Goal: Task Accomplishment & Management: Manage account settings

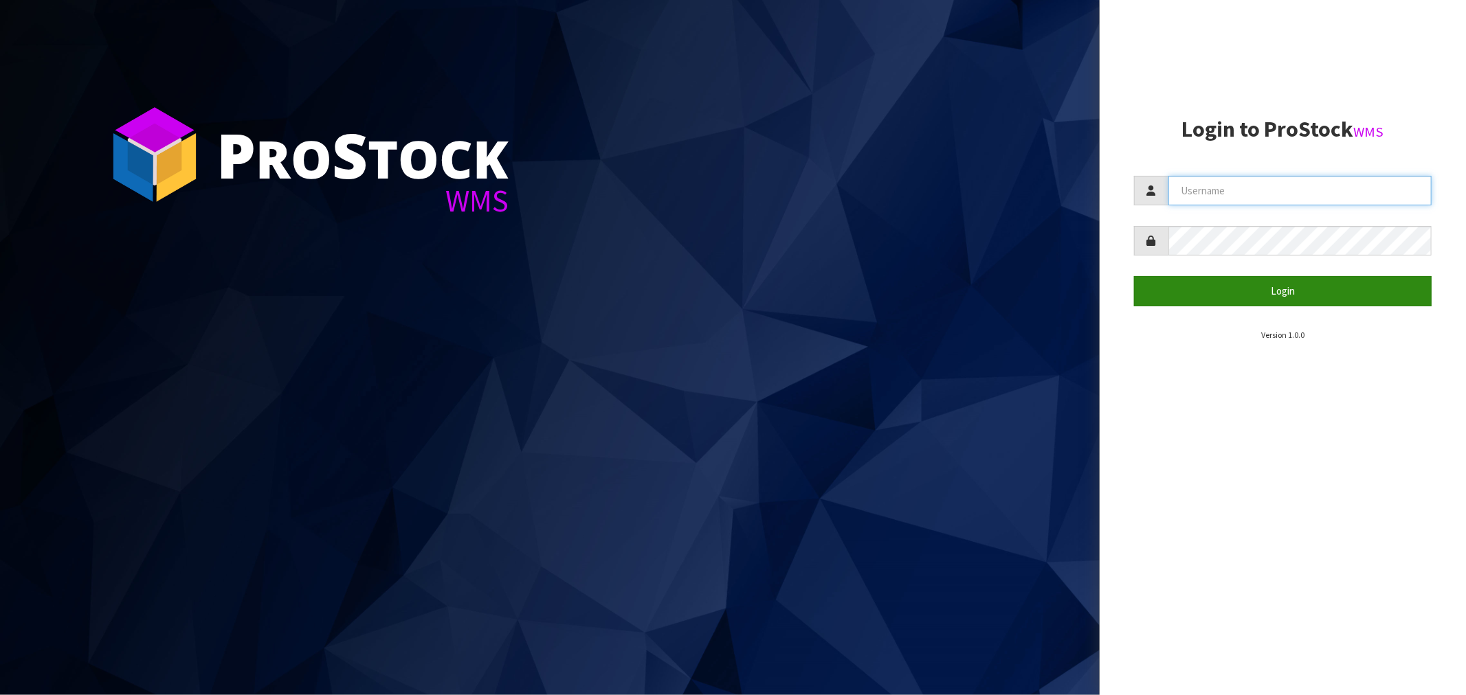
type input "[EMAIL_ADDRESS][DOMAIN_NAME]"
click at [1280, 297] on button "Login" at bounding box center [1283, 291] width 298 height 30
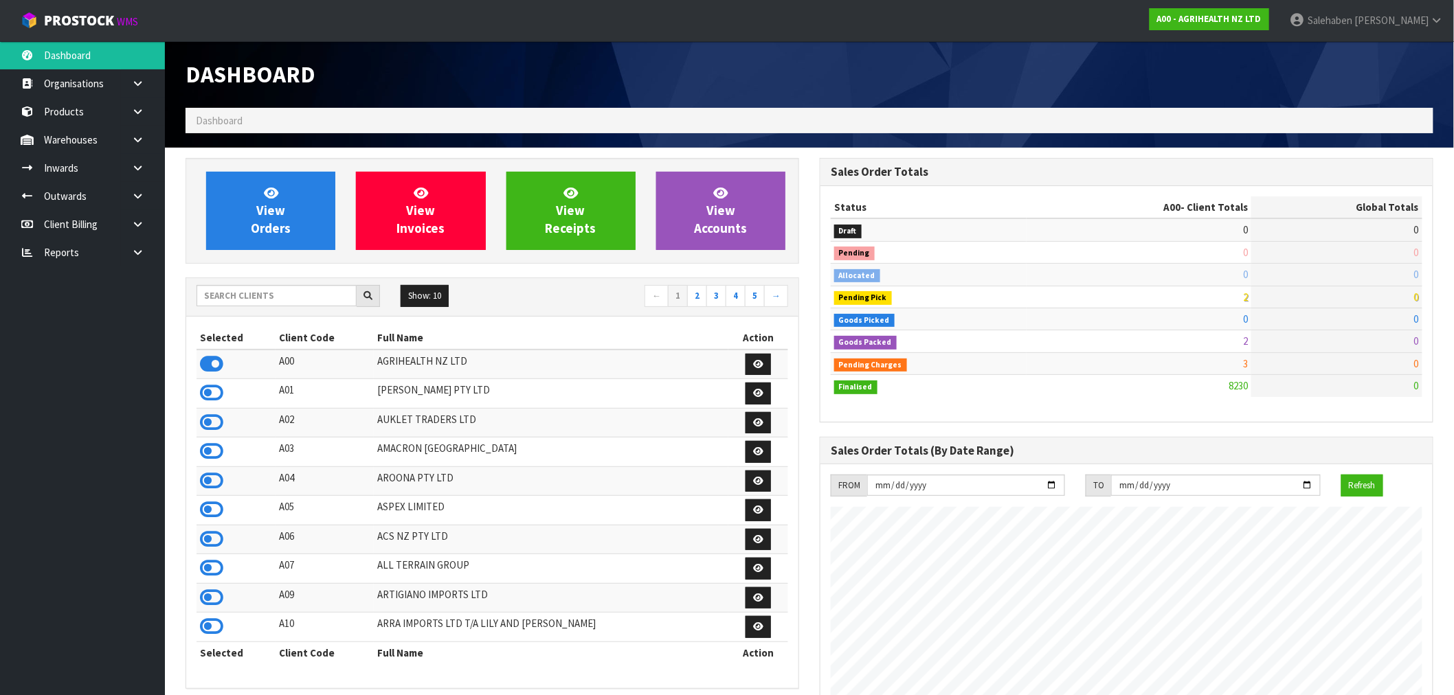
scroll to position [1041, 634]
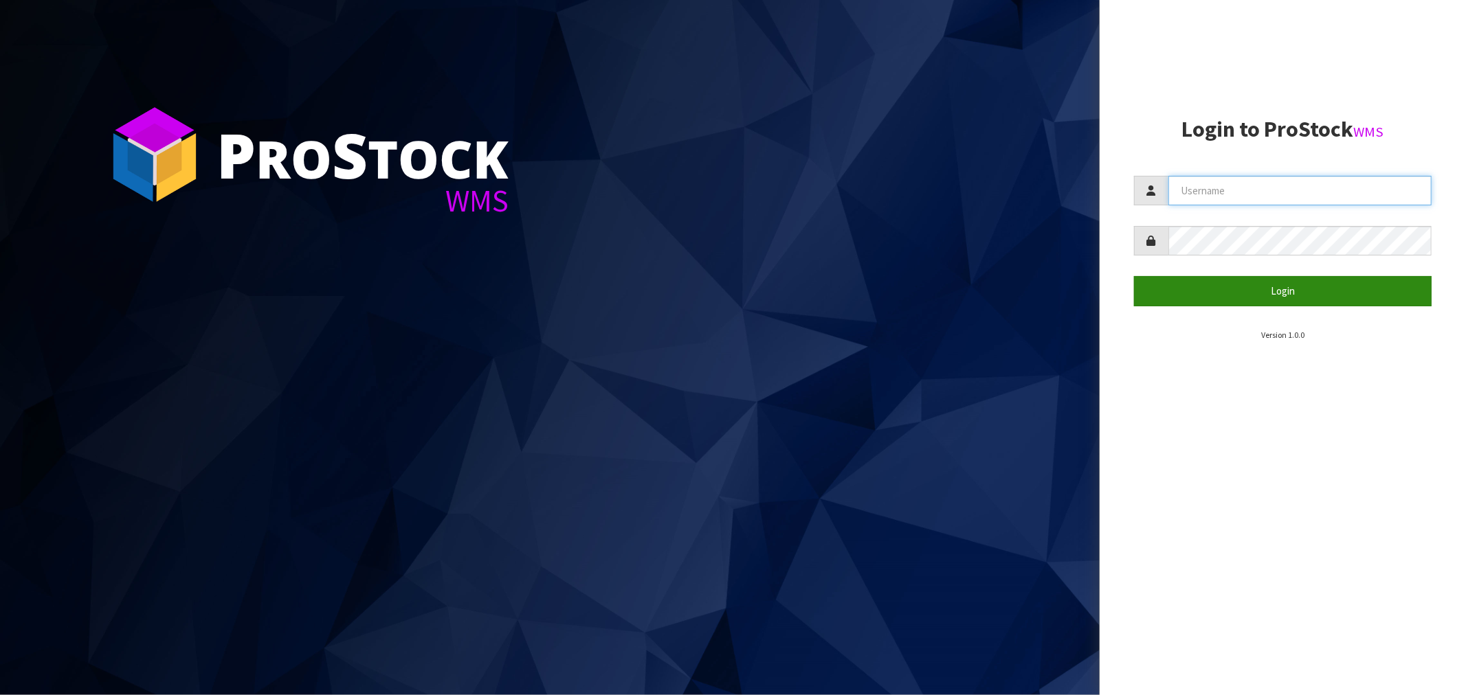
type input "[EMAIL_ADDRESS][DOMAIN_NAME]"
click at [1272, 291] on button "Login" at bounding box center [1283, 291] width 298 height 30
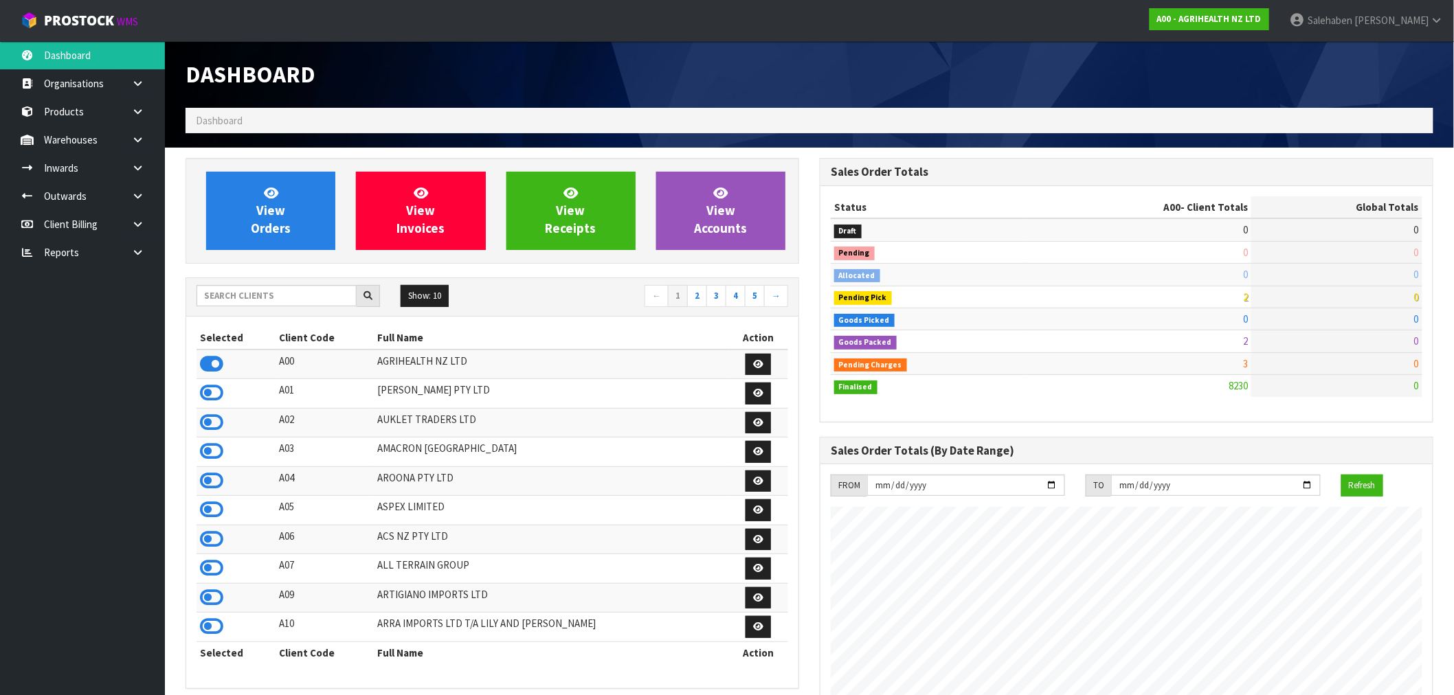
scroll to position [1041, 634]
click at [286, 298] on input "text" at bounding box center [277, 295] width 160 height 21
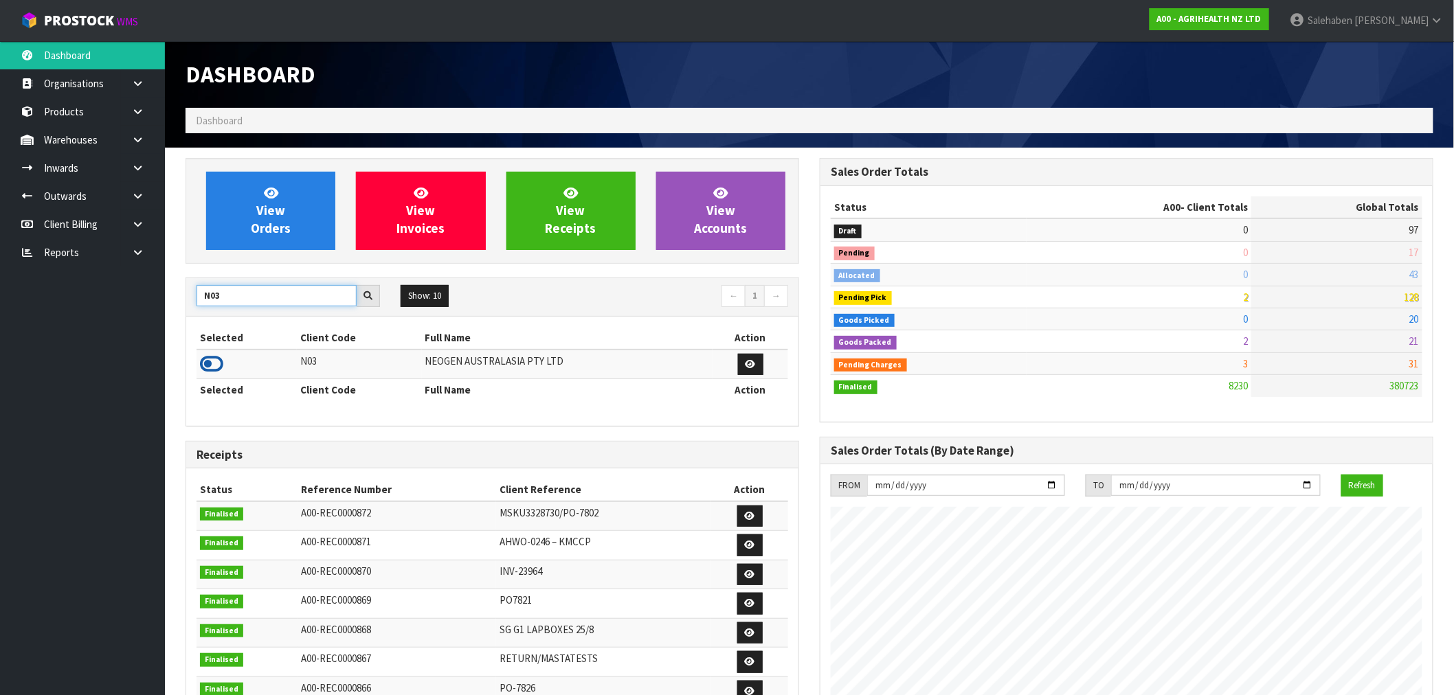
type input "N03"
click at [209, 366] on icon at bounding box center [211, 364] width 23 height 21
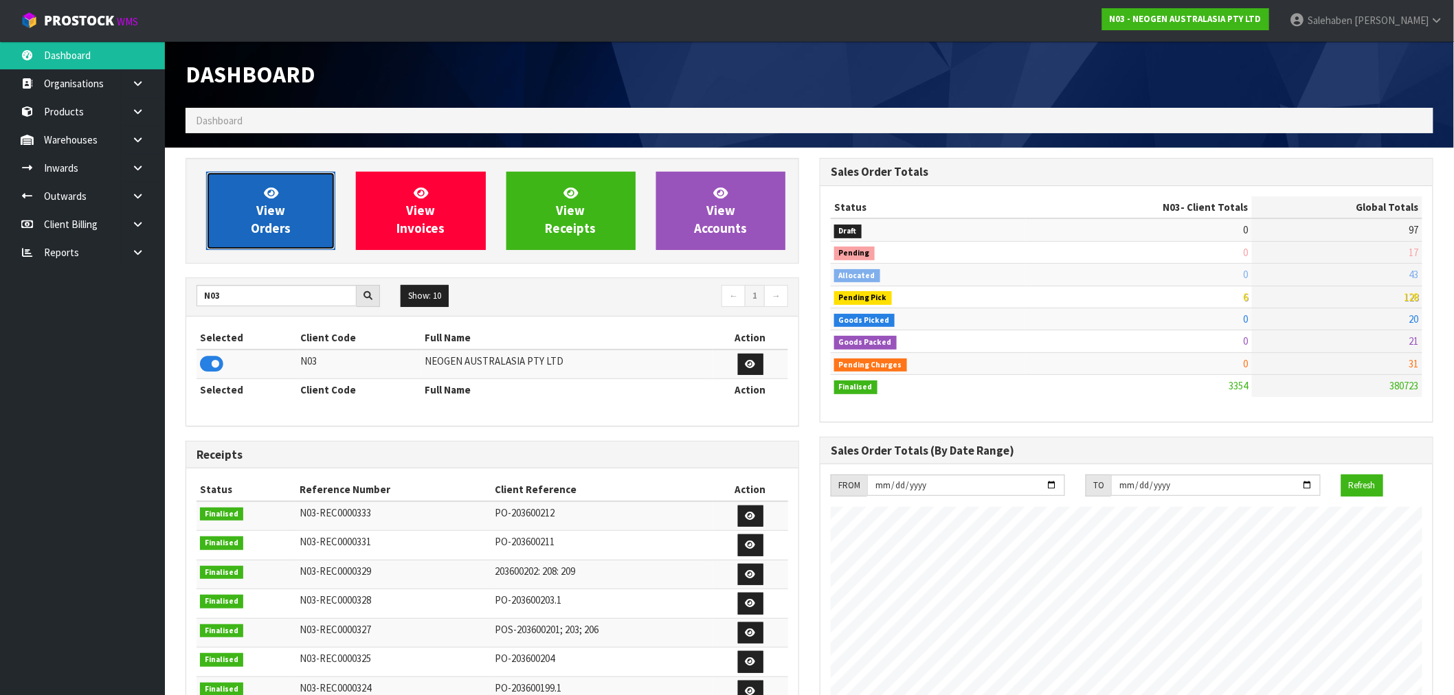
click at [283, 201] on link "View Orders" at bounding box center [270, 211] width 129 height 78
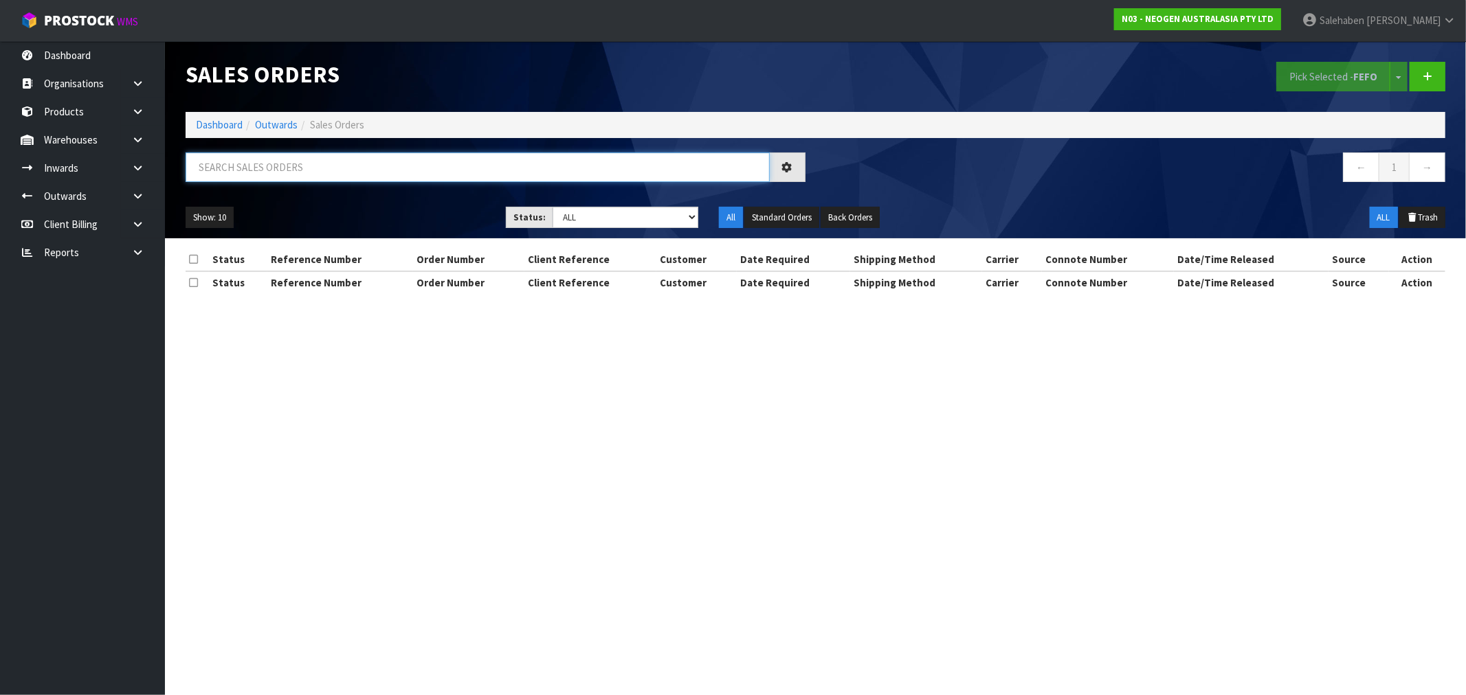
click at [287, 159] on input "text" at bounding box center [478, 168] width 584 height 30
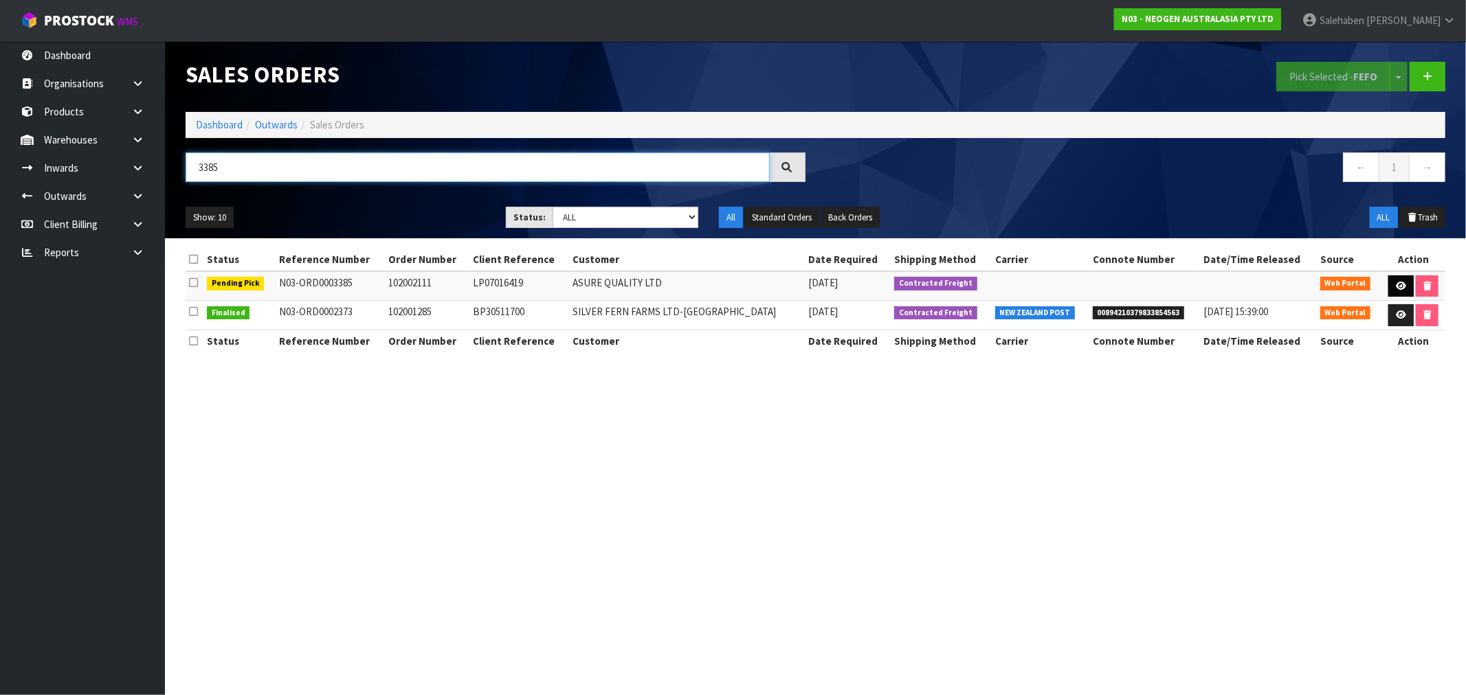
type input "3385"
click at [1398, 291] on link at bounding box center [1400, 287] width 25 height 22
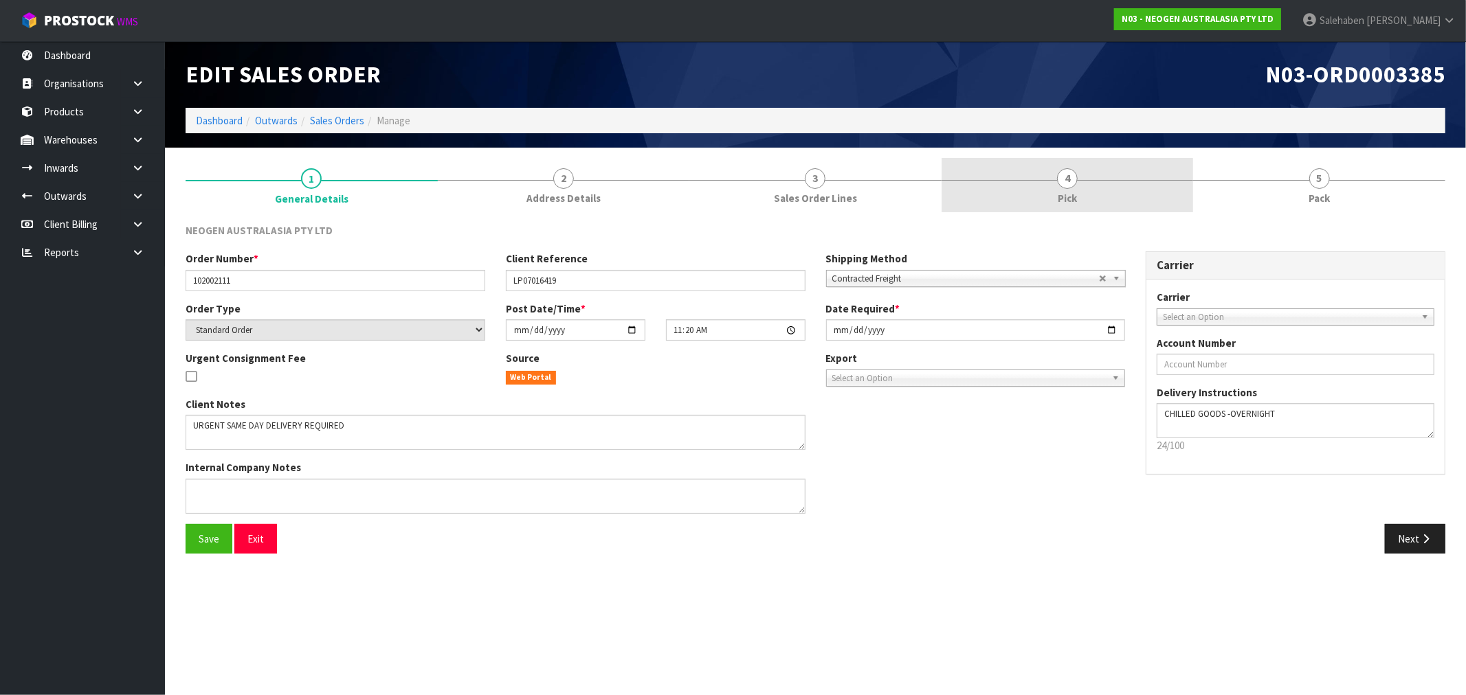
click at [1066, 201] on span "Pick" at bounding box center [1066, 198] width 19 height 14
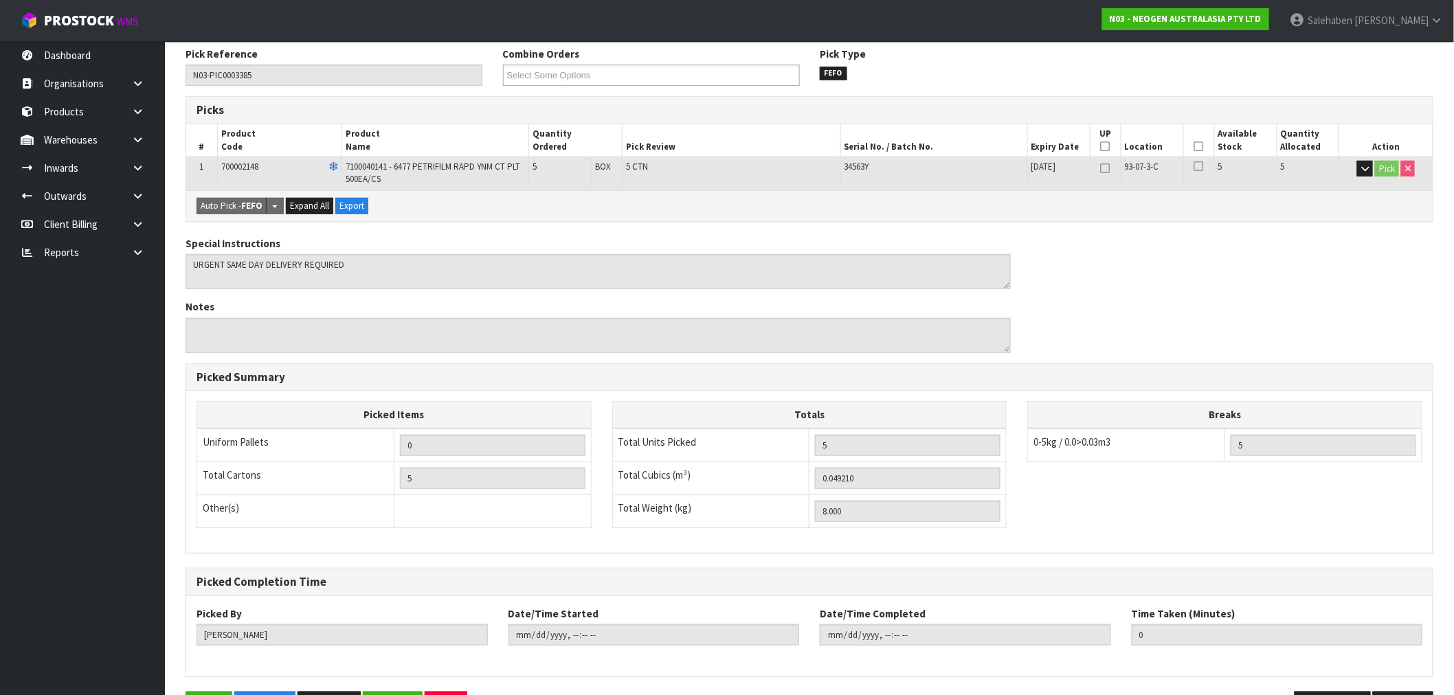
scroll to position [223, 0]
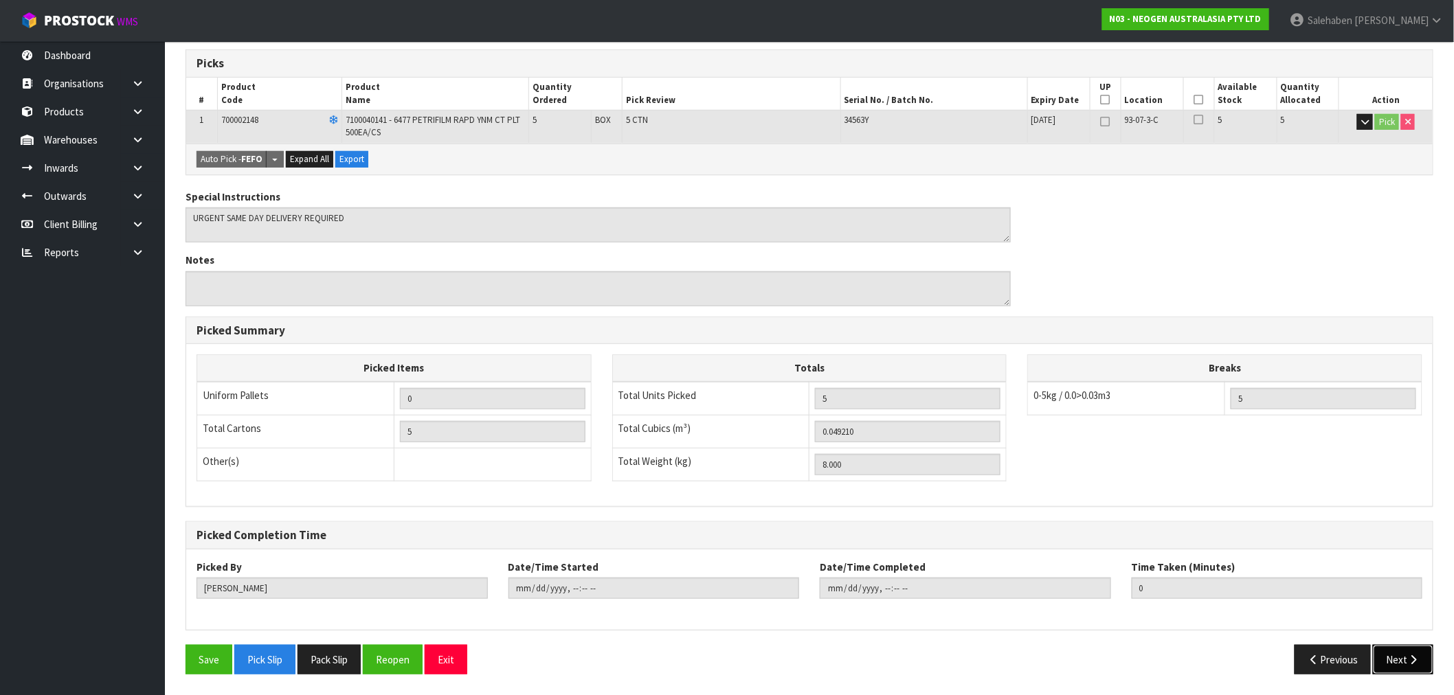
click at [1391, 669] on button "Next" at bounding box center [1403, 660] width 60 height 30
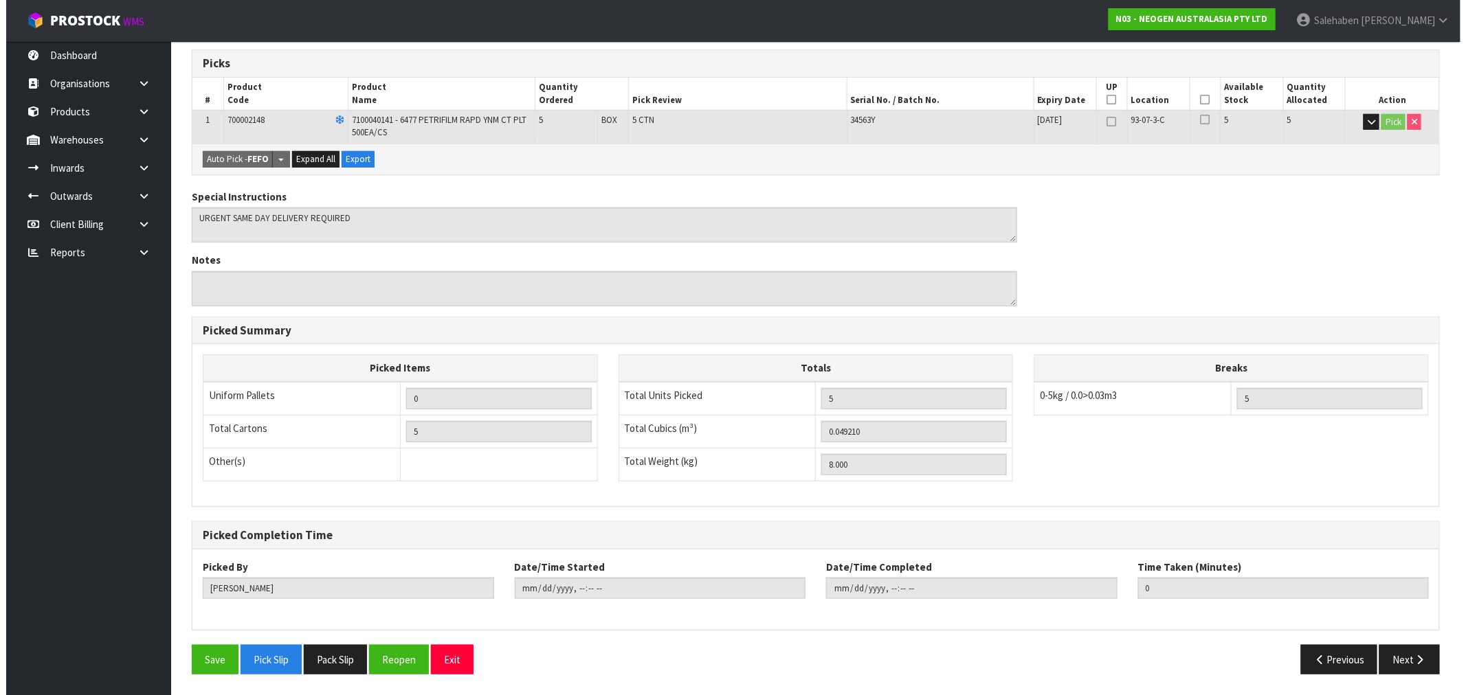
scroll to position [0, 0]
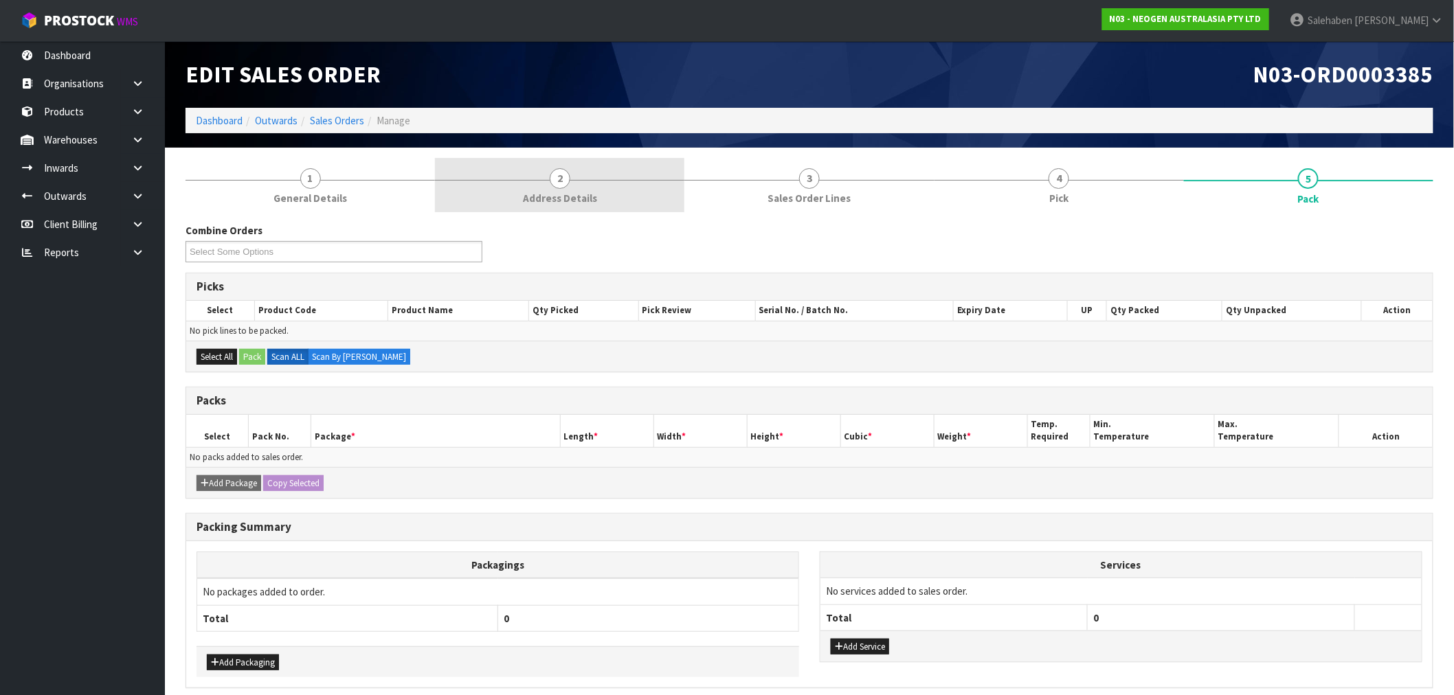
click at [552, 193] on span "Address Details" at bounding box center [560, 198] width 74 height 14
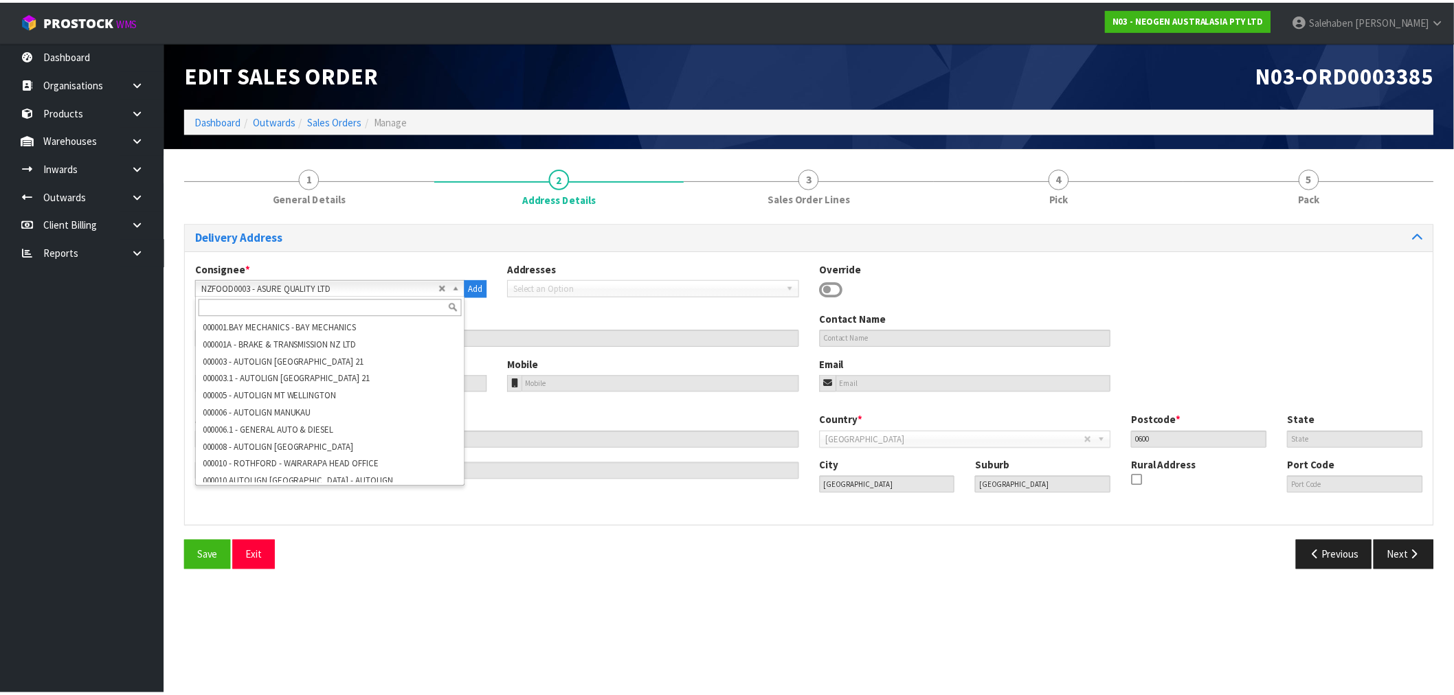
scroll to position [71207, 0]
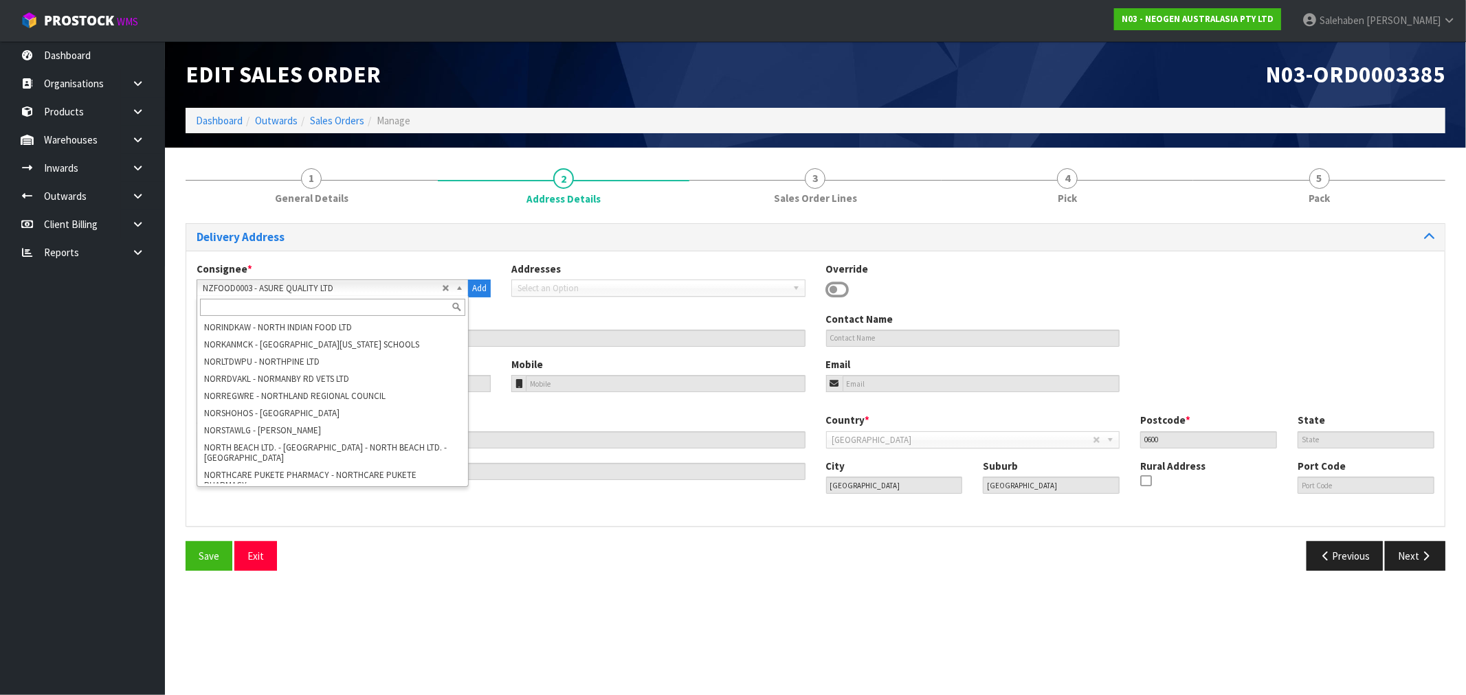
drag, startPoint x: 277, startPoint y: 289, endPoint x: 251, endPoint y: 291, distance: 25.5
click at [251, 291] on span "NZFOOD0003 - ASURE QUALITY LTD" at bounding box center [322, 288] width 239 height 16
click at [1042, 282] on div "Override" at bounding box center [973, 282] width 315 height 40
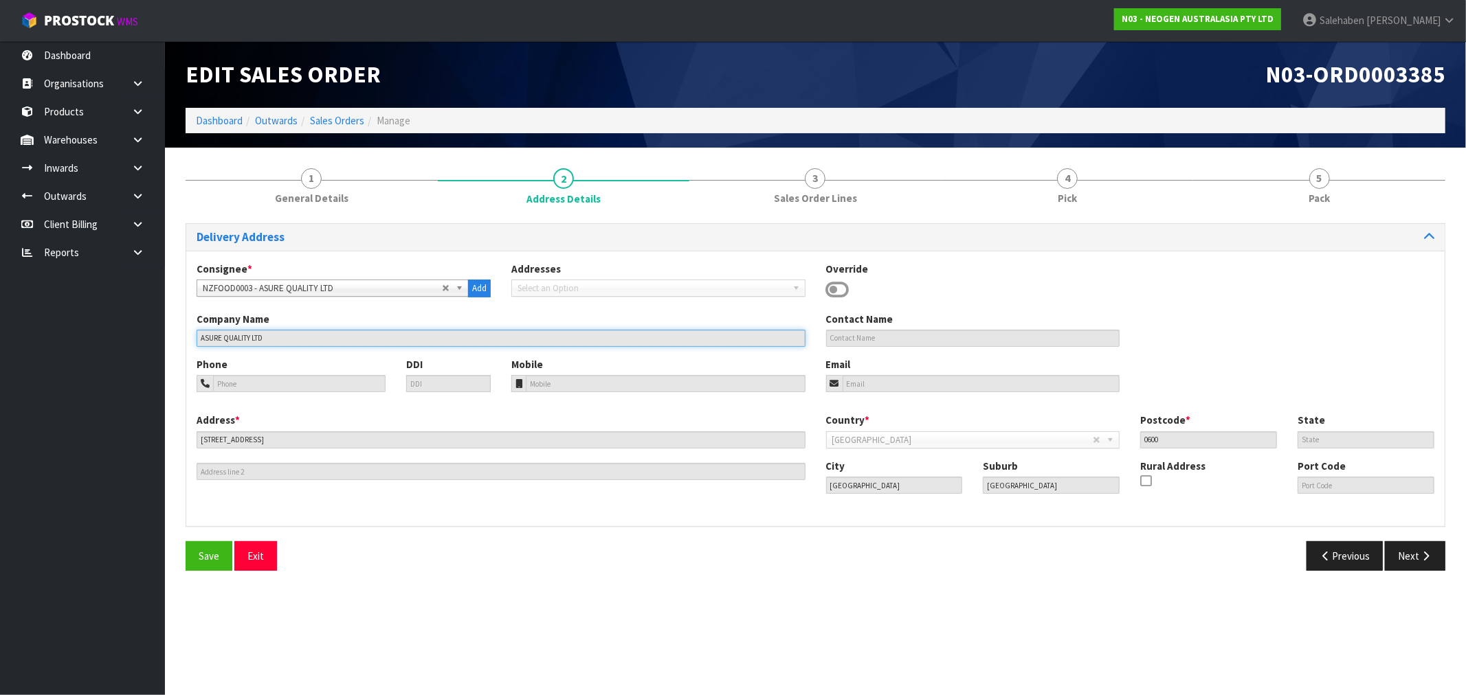
drag, startPoint x: 299, startPoint y: 339, endPoint x: 156, endPoint y: 339, distance: 142.9
click at [157, 340] on body "Toggle navigation ProStock WMS N03 - NEOGEN AUSTRALASIA PTY LTD [PERSON_NAME] L…" at bounding box center [733, 347] width 1466 height 695
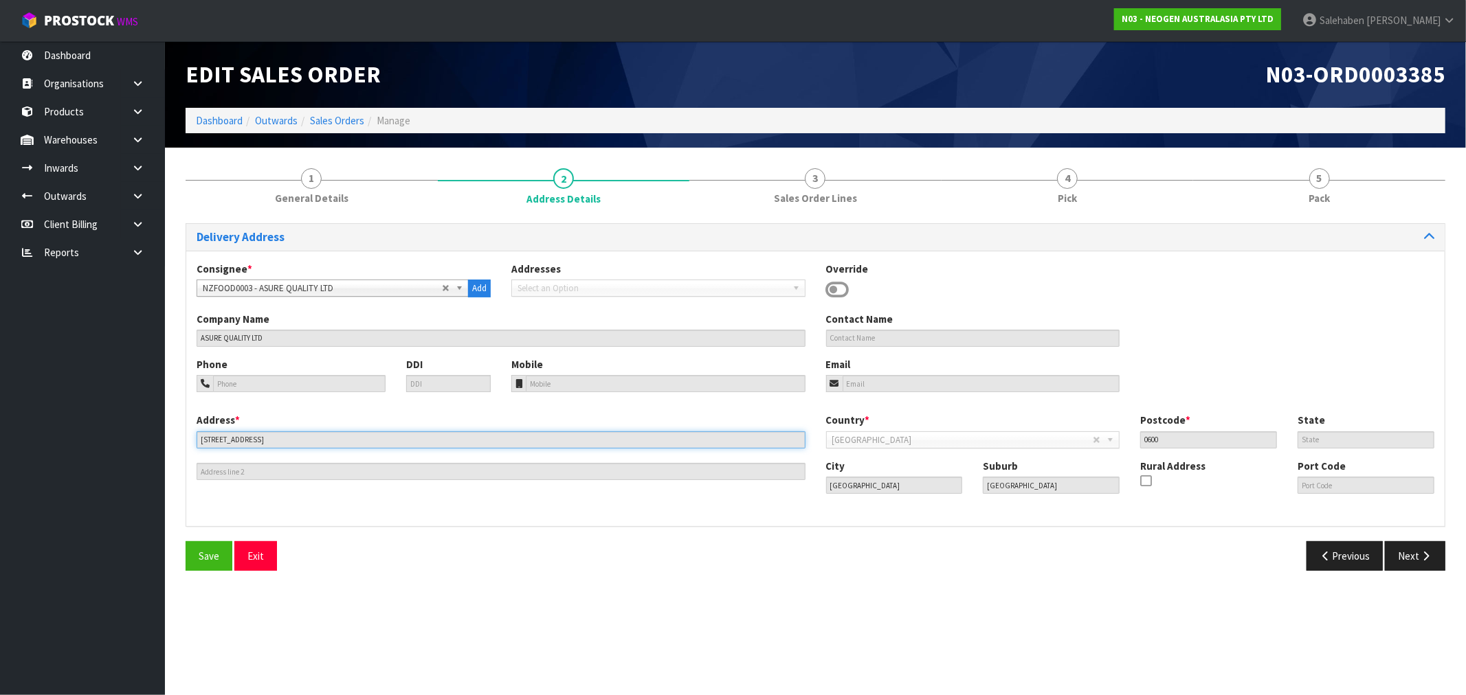
drag, startPoint x: 266, startPoint y: 441, endPoint x: 190, endPoint y: 438, distance: 76.3
click at [190, 438] on div "Address * [STREET_ADDRESS] This address line exceeds the recommended limit of 3…" at bounding box center [500, 446] width 629 height 67
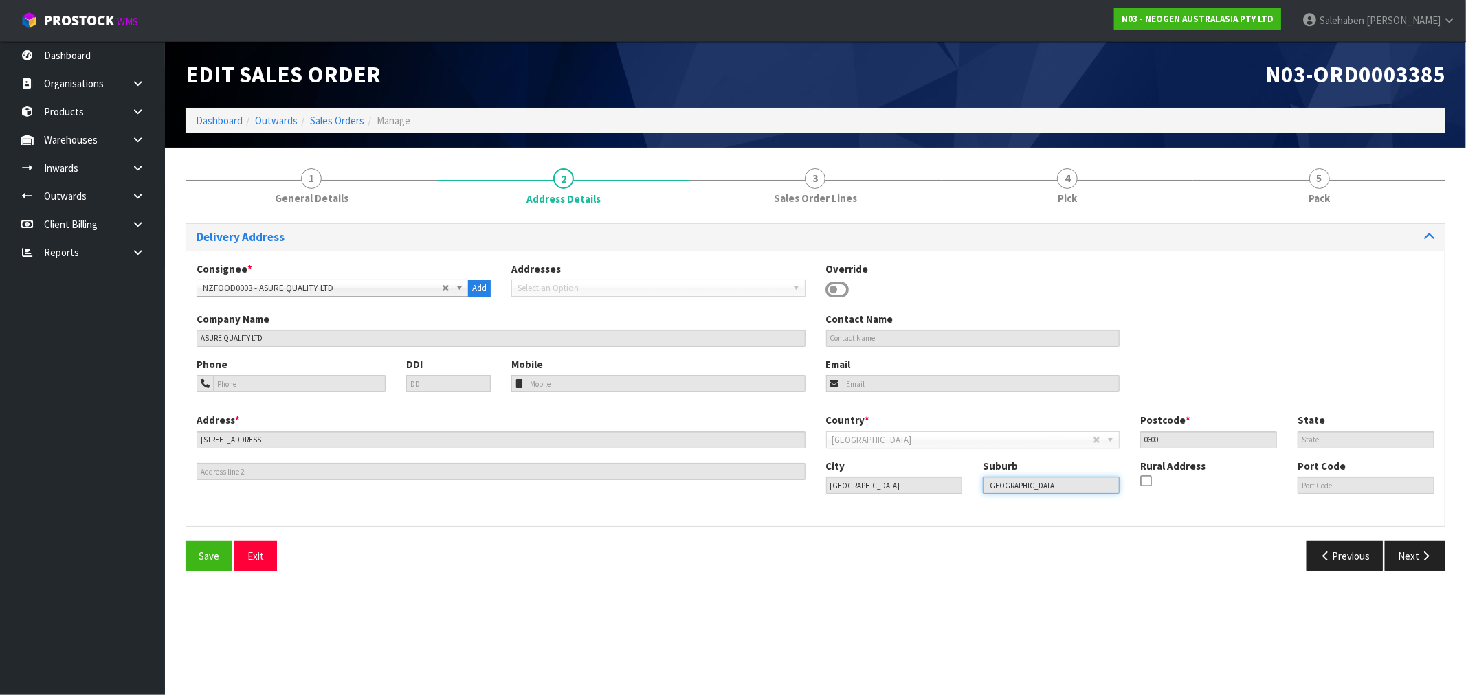
drag, startPoint x: 1001, startPoint y: 489, endPoint x: 980, endPoint y: 489, distance: 21.3
click at [980, 489] on div "Suburb [GEOGRAPHIC_DATA]" at bounding box center [1050, 476] width 157 height 35
click at [210, 119] on link "Dashboard" at bounding box center [219, 120] width 47 height 13
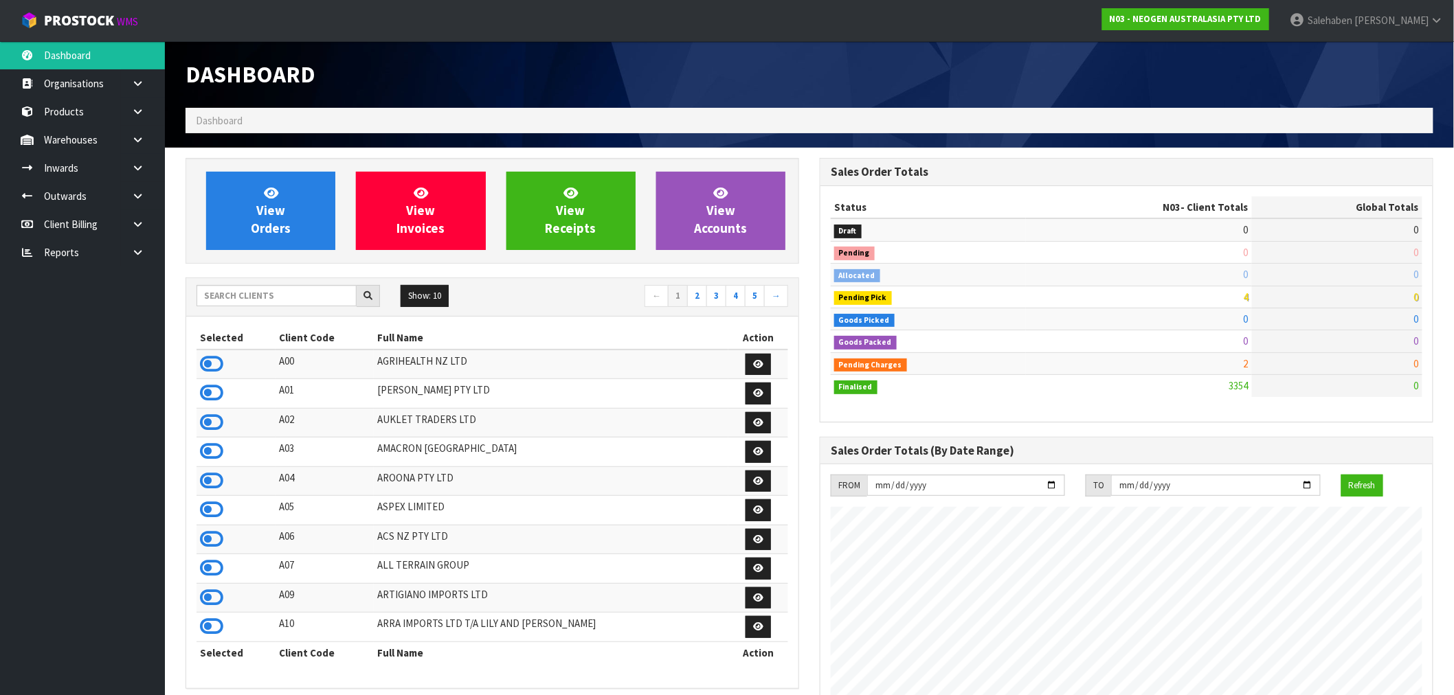
scroll to position [1041, 634]
click at [242, 287] on input "text" at bounding box center [277, 295] width 160 height 21
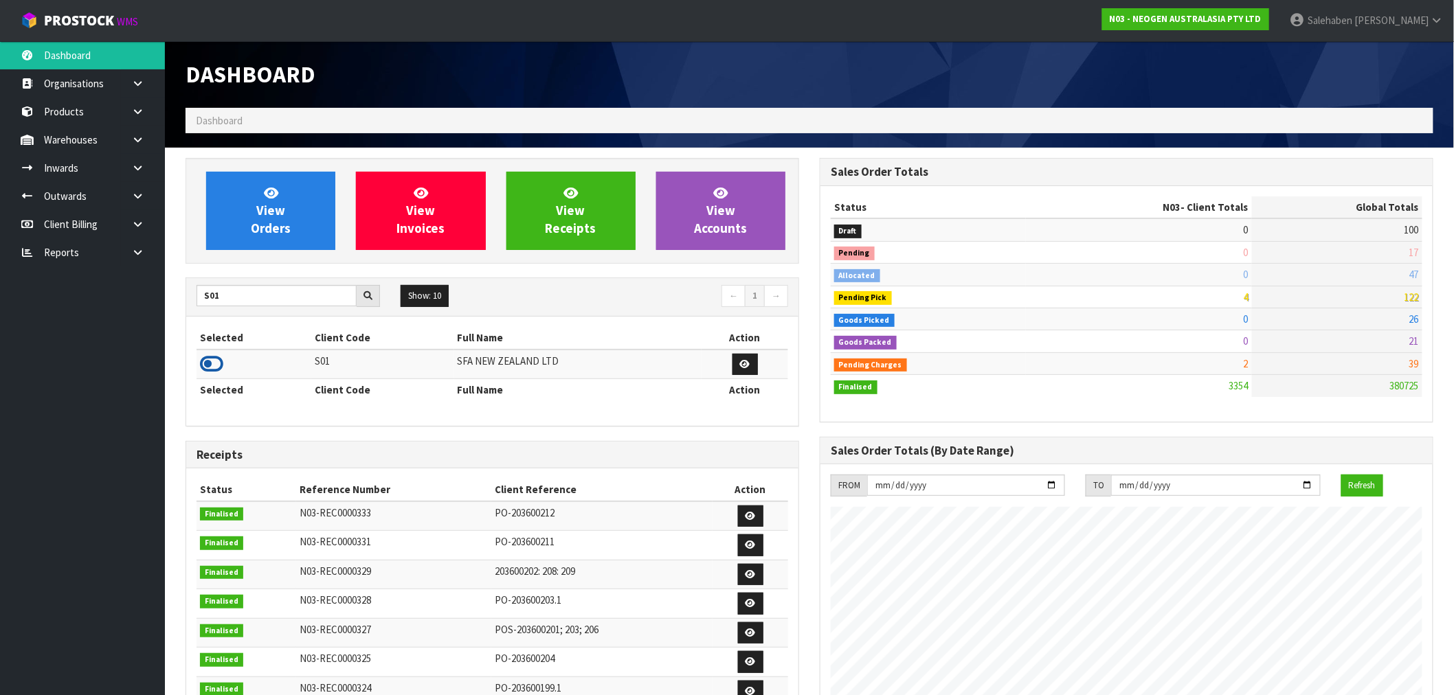
click at [218, 363] on icon at bounding box center [211, 364] width 23 height 21
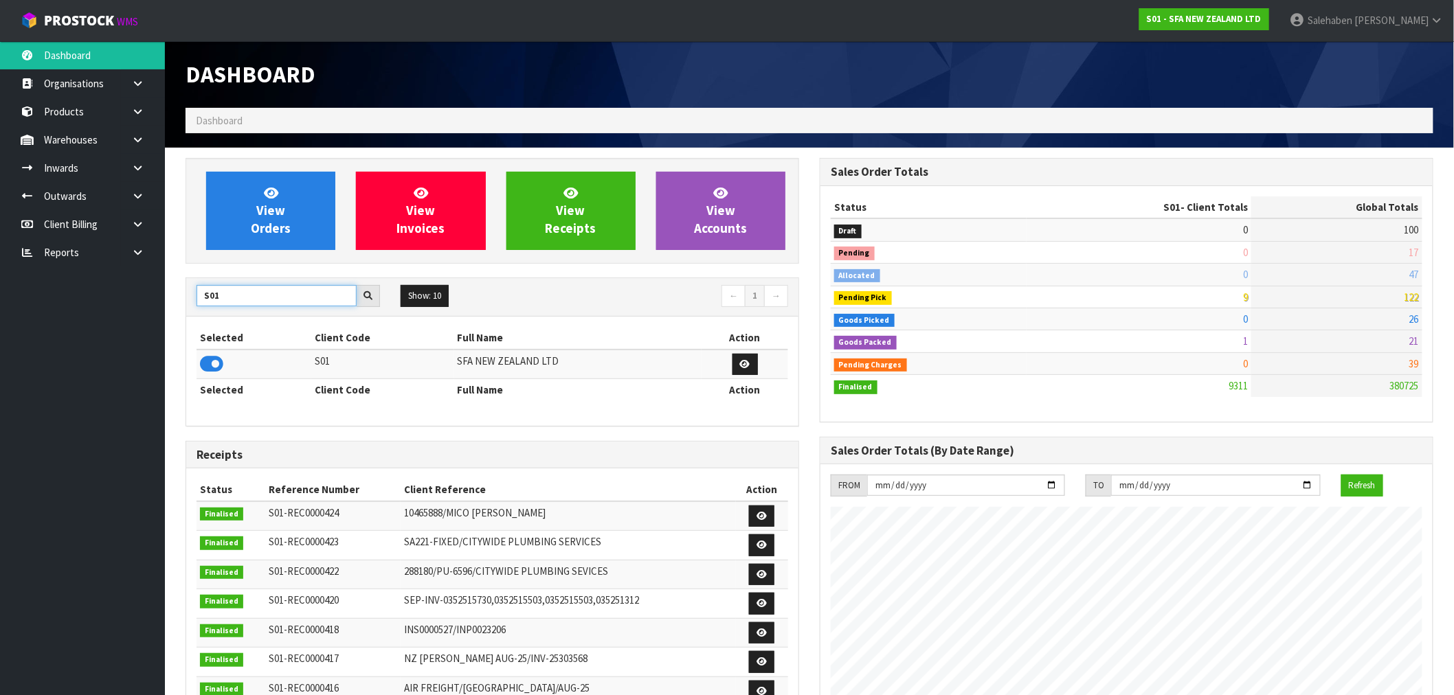
click at [232, 293] on input "S01" at bounding box center [277, 295] width 160 height 21
type input "S00"
click at [218, 362] on icon at bounding box center [211, 364] width 23 height 21
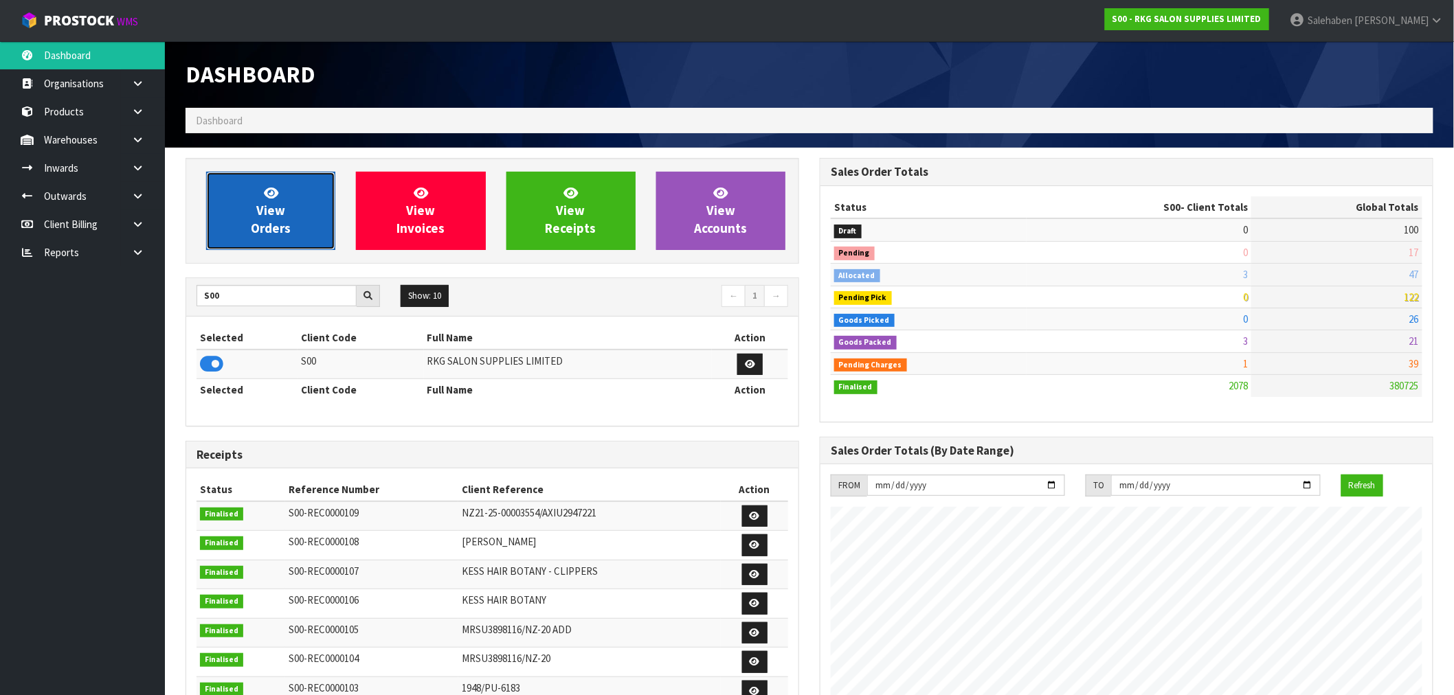
click at [260, 230] on span "View Orders" at bounding box center [271, 211] width 40 height 52
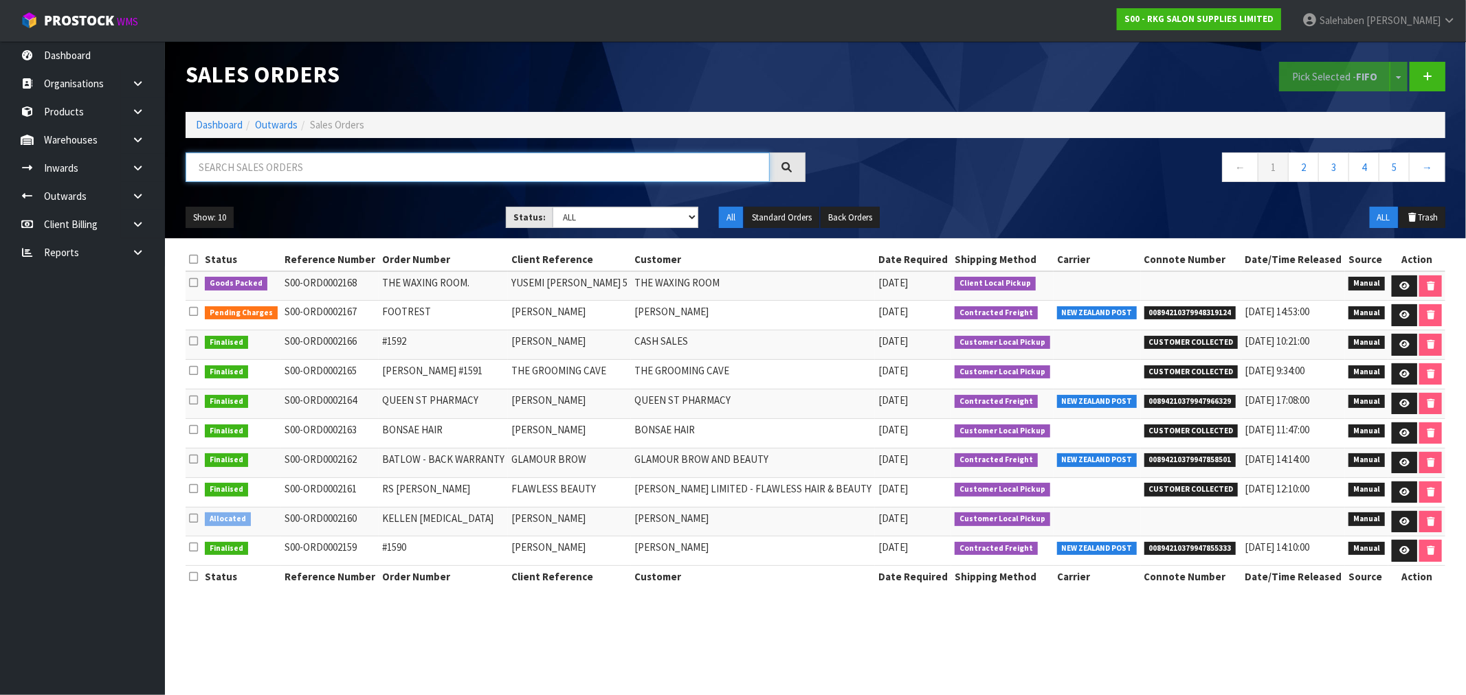
click at [311, 165] on input "text" at bounding box center [478, 168] width 584 height 30
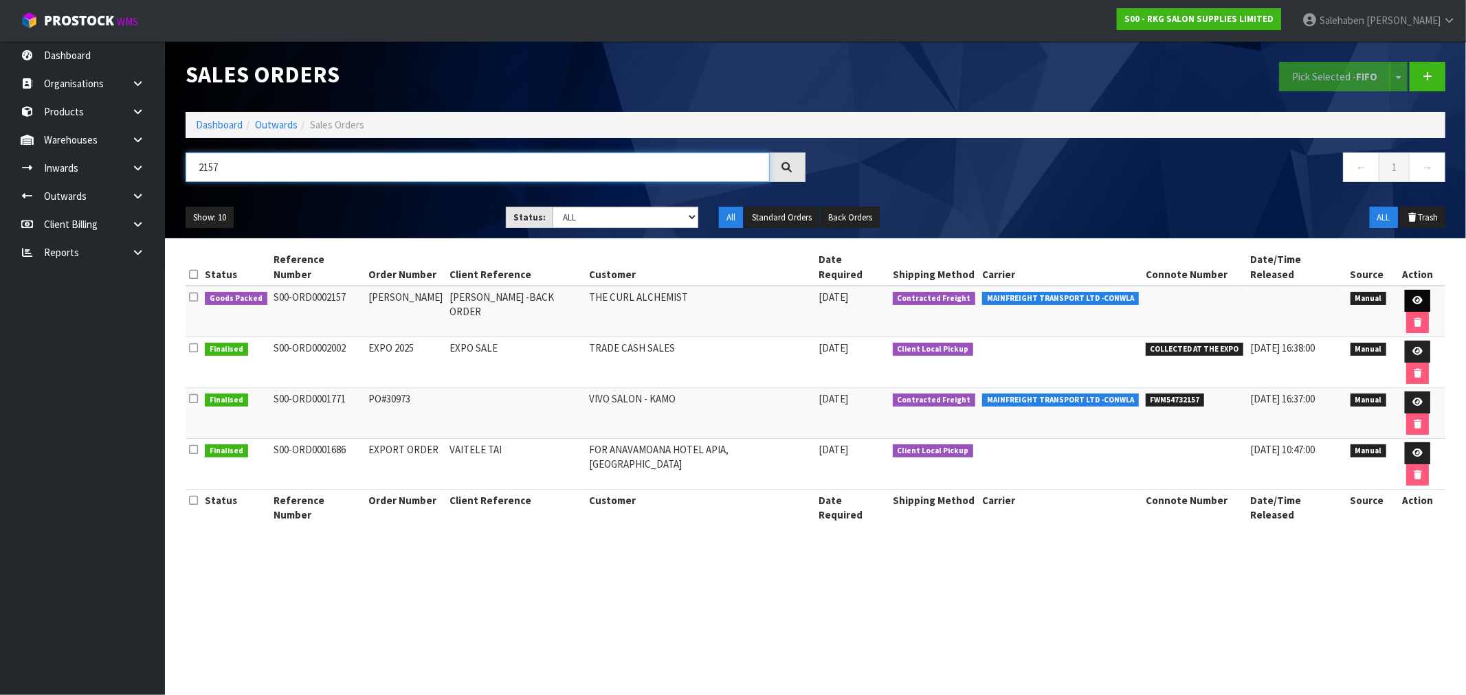
type input "2157"
click at [1404, 290] on link at bounding box center [1416, 301] width 25 height 22
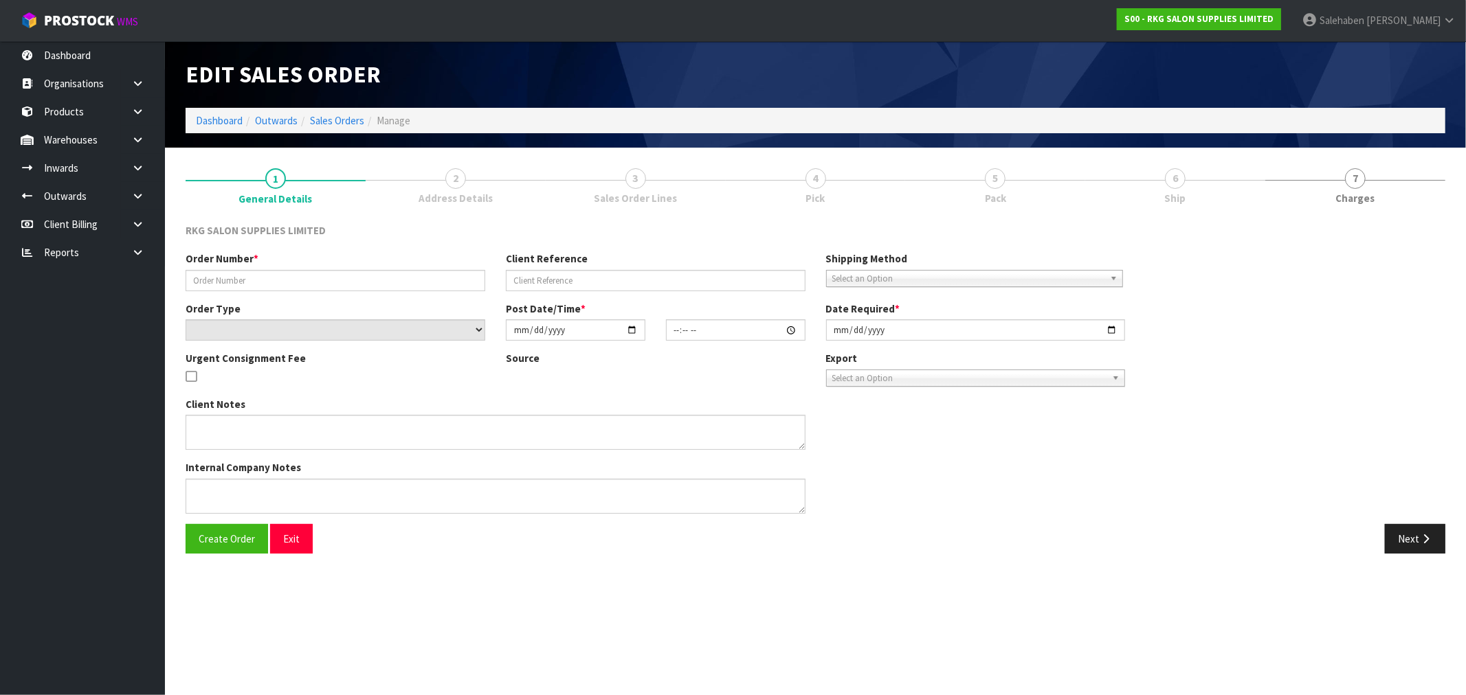
type input "[PERSON_NAME]"
type input "[PERSON_NAME] -BACK ORDER"
select select "number:0"
type input "[DATE]"
type input "15:54:00.000"
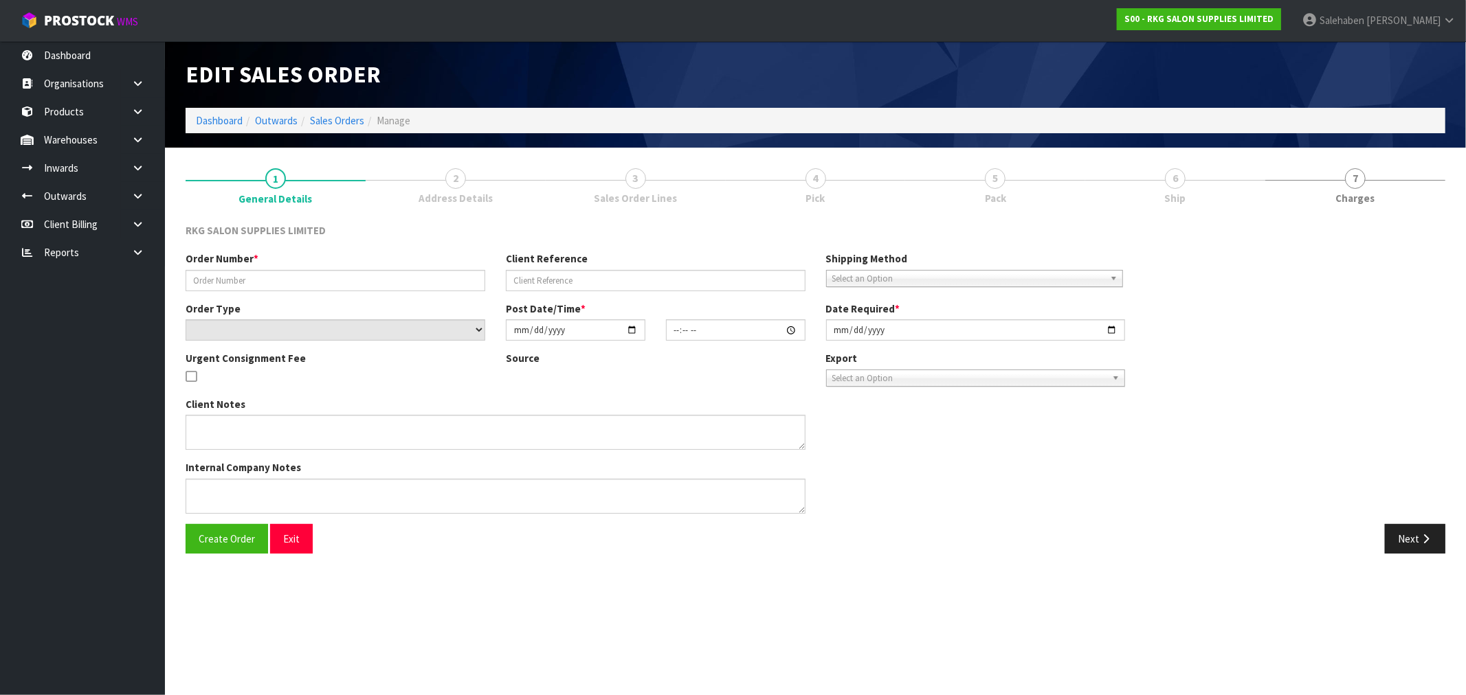
type input "[DATE]"
type textarea "SEND LOOSE"
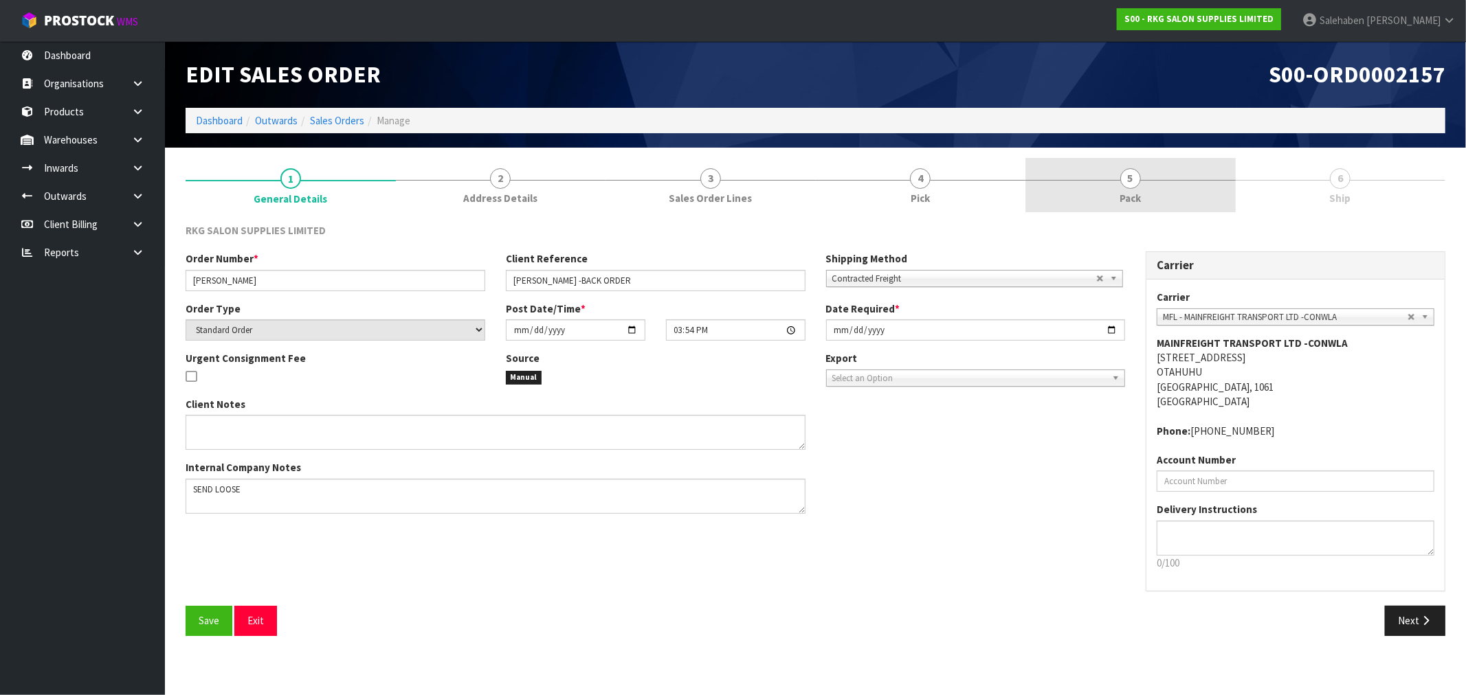
click at [1130, 177] on span "5" at bounding box center [1130, 178] width 21 height 21
